Goal: Find specific page/section: Find specific page/section

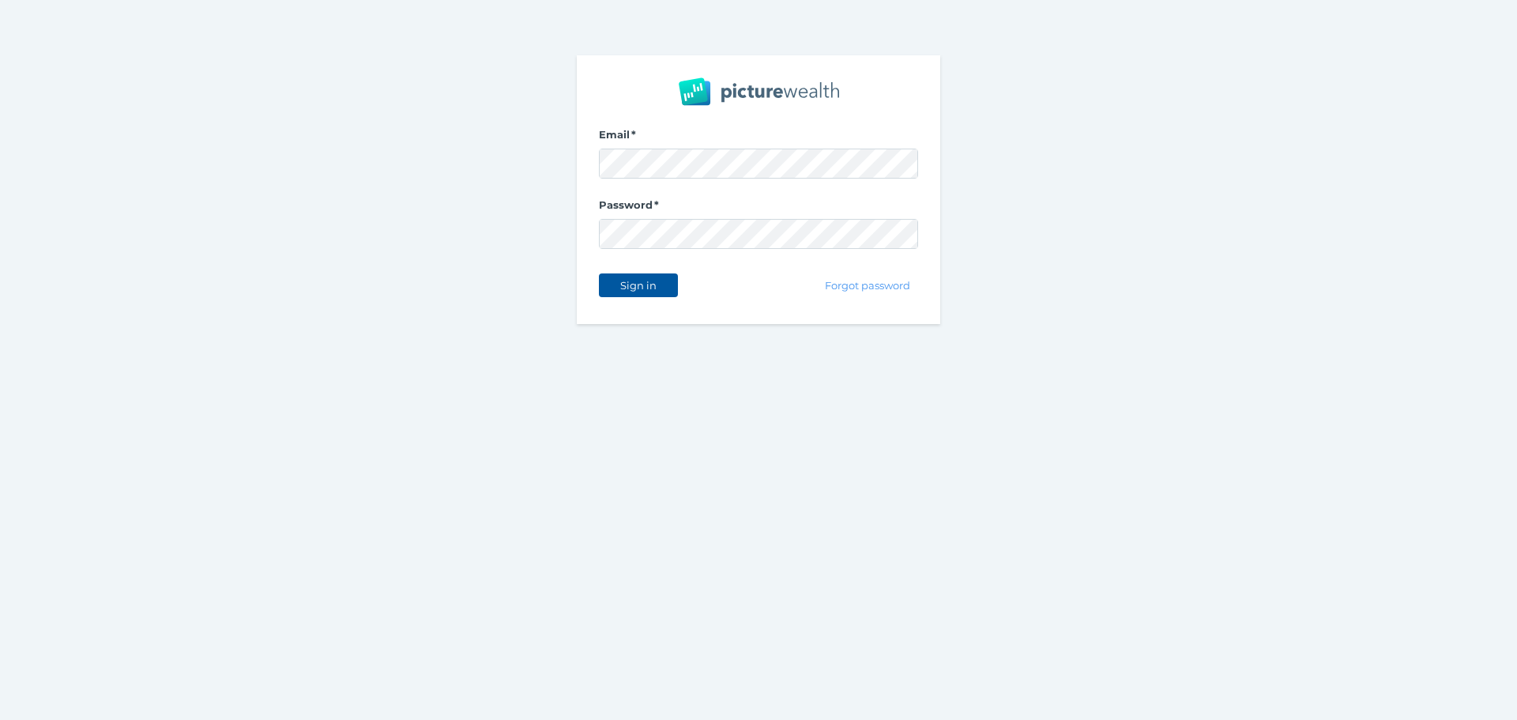
click at [634, 291] on span "Sign in" at bounding box center [638, 285] width 50 height 13
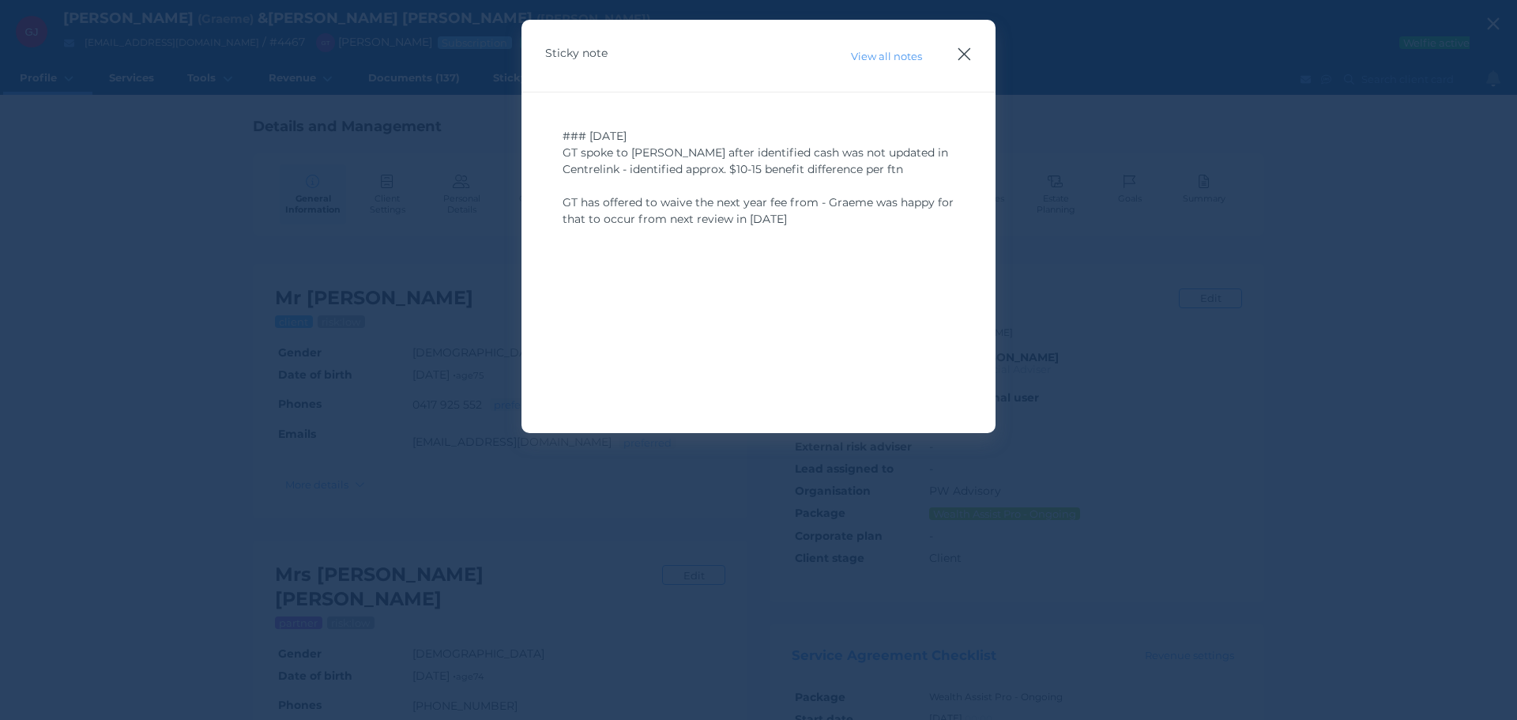
click at [964, 55] on icon "button" at bounding box center [964, 54] width 13 height 13
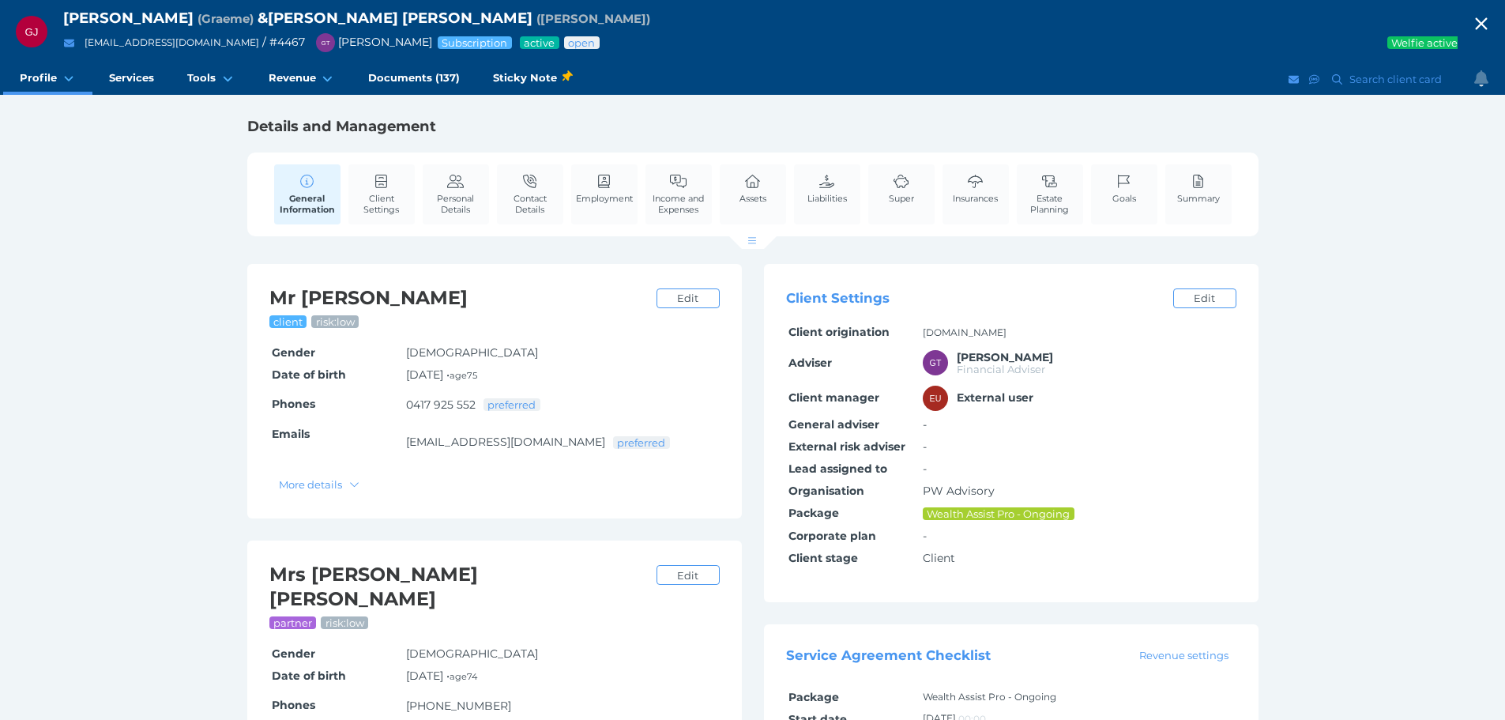
click at [32, 24] on span "GJ" at bounding box center [32, 32] width 32 height 32
click at [1485, 23] on icon "button" at bounding box center [1481, 24] width 19 height 24
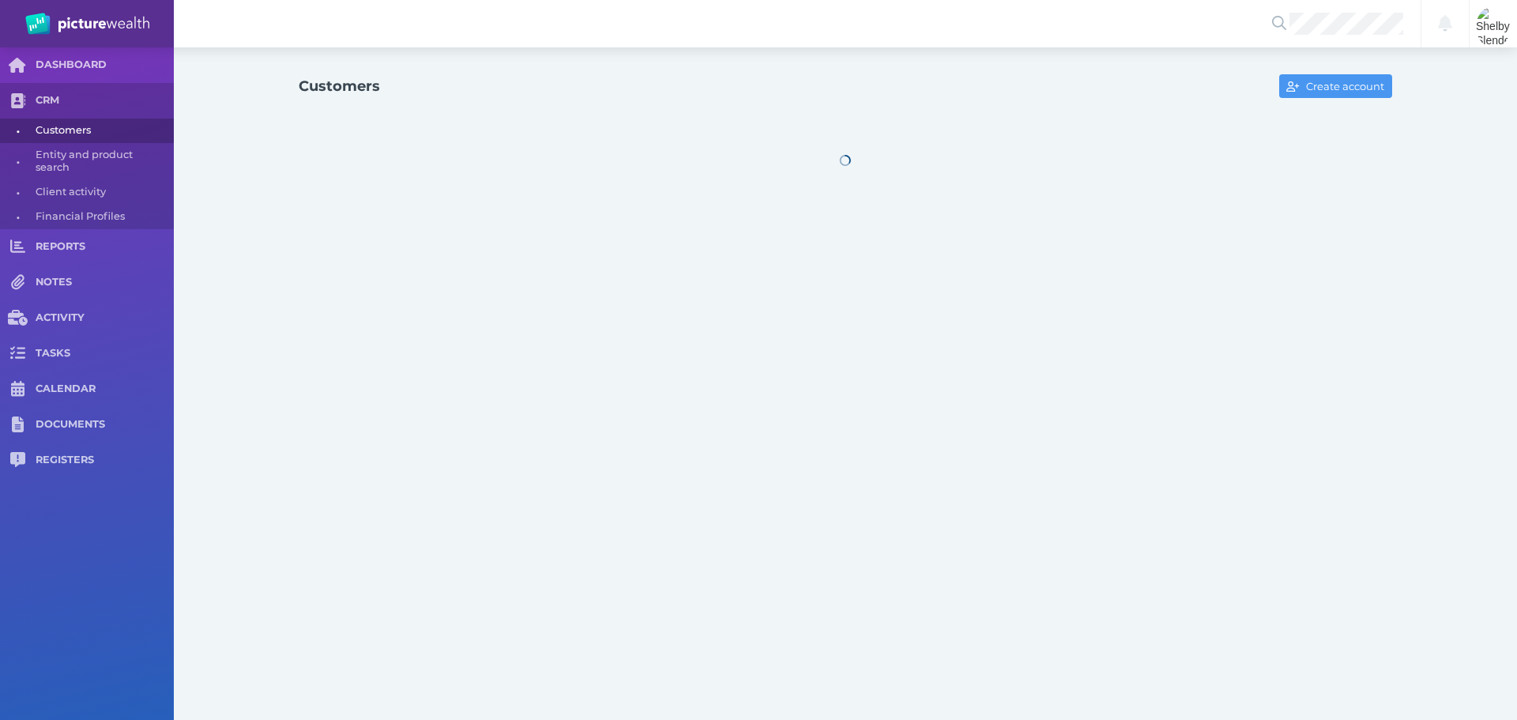
select select "25"
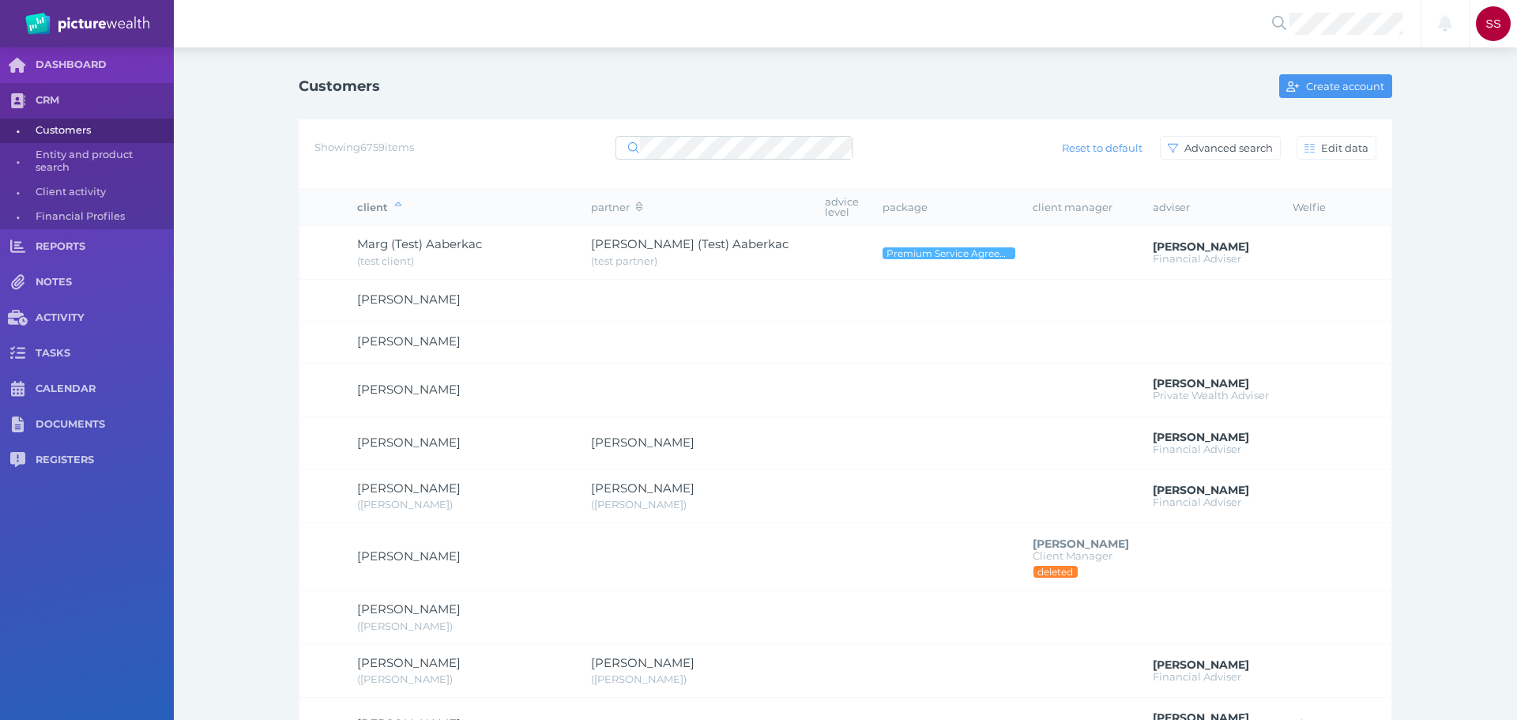
click at [716, 162] on div "Showing 6759 items Reset to default Advanced search Edit data" at bounding box center [845, 147] width 1062 height 33
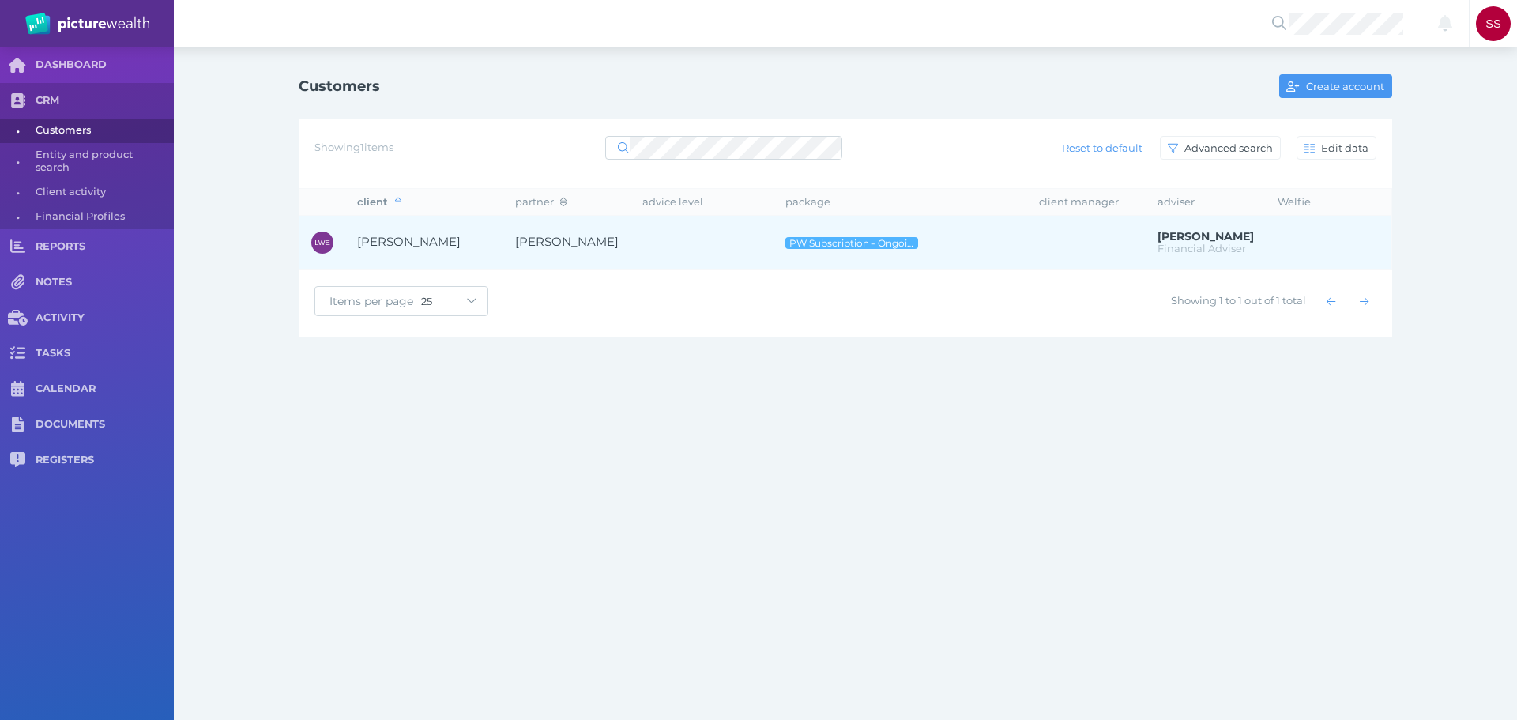
click at [592, 241] on span "[PERSON_NAME]" at bounding box center [566, 241] width 103 height 15
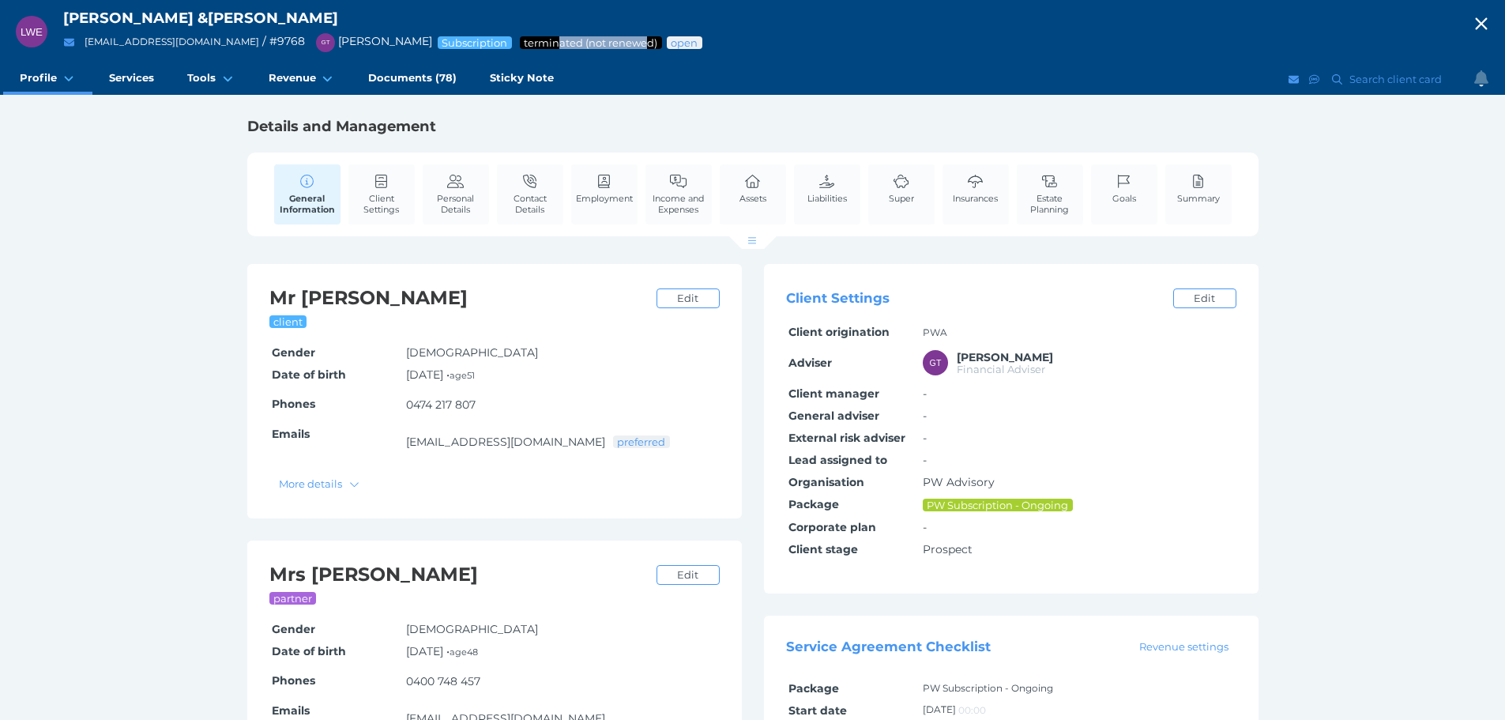
drag, startPoint x: 521, startPoint y: 39, endPoint x: 608, endPoint y: 39, distance: 87.7
click at [608, 39] on span "terminated (not renewed)" at bounding box center [591, 42] width 136 height 13
click at [643, 74] on ul "Profile General Information Client settings Personal Details Contact Details Em…" at bounding box center [323, 79] width 640 height 32
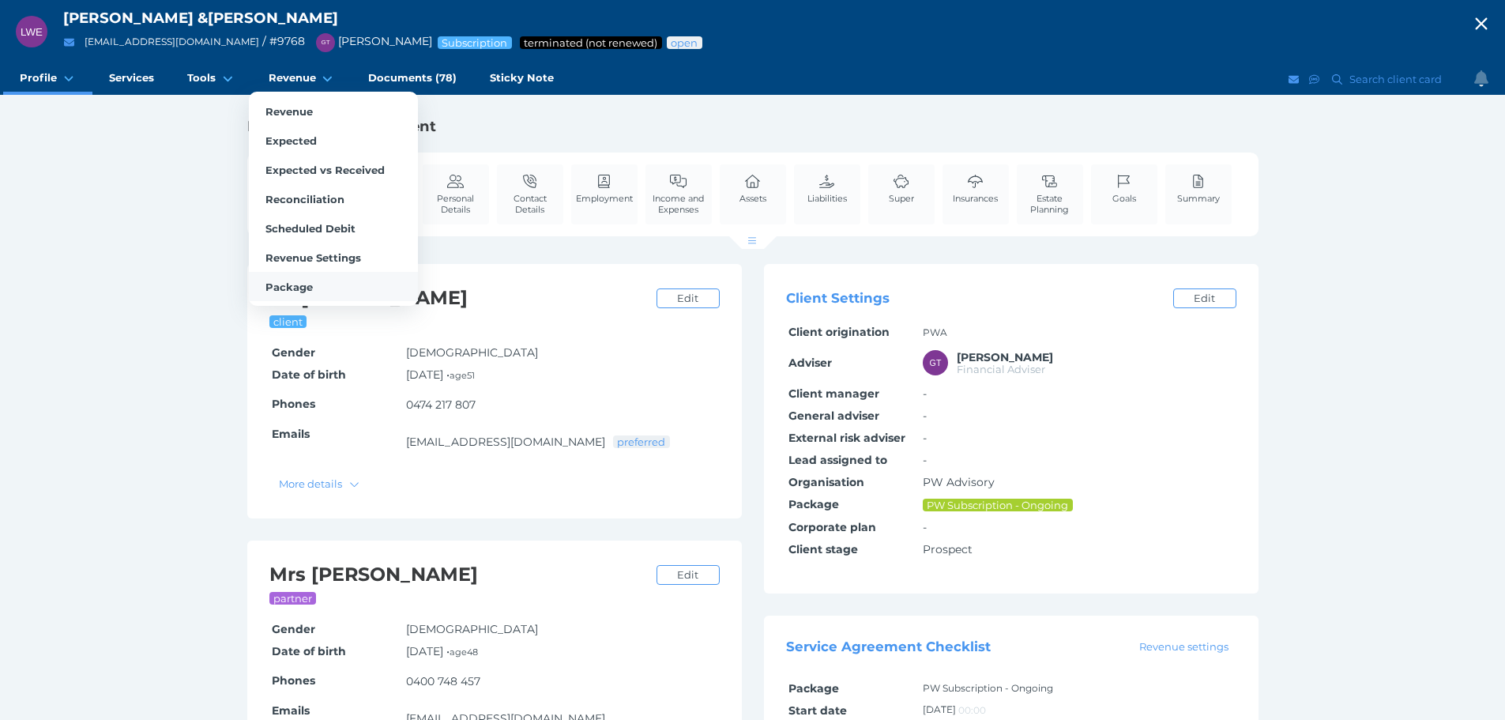
click at [296, 278] on link "Package" at bounding box center [333, 286] width 169 height 29
